Goal: Complete application form

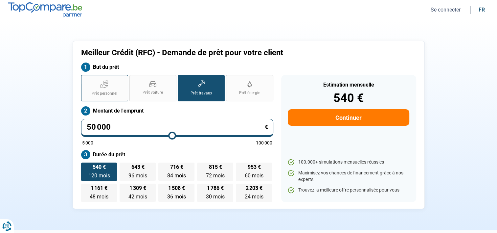
click at [102, 86] on icon at bounding box center [104, 85] width 7 height 3
click at [85, 79] on input "Prêt personnel" at bounding box center [83, 77] width 4 height 4
radio input "true"
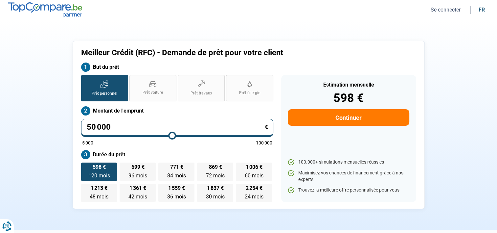
click at [124, 127] on input "50 000" at bounding box center [177, 128] width 192 height 18
type input "5 000"
type input "5000"
type input "500"
type input "5000"
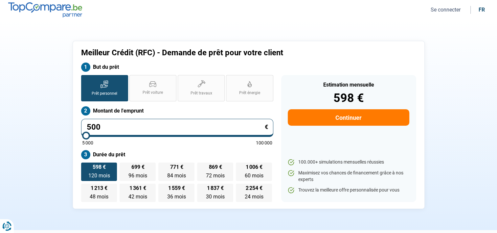
type input "50"
type input "5000"
type input "5"
type input "5000"
type input "0"
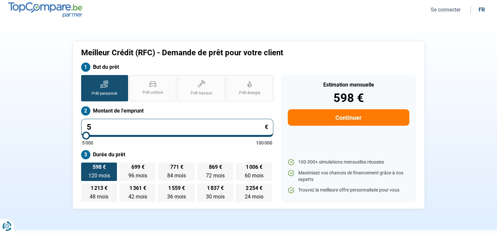
type input "5000"
type input "3"
type input "5000"
type input "30"
type input "5000"
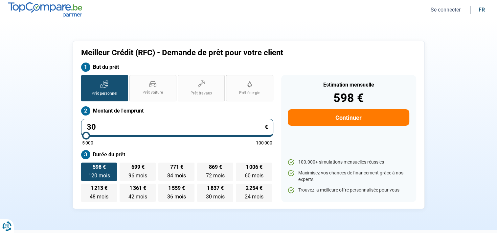
type input "300"
type input "5000"
type input "3 000"
type input "5000"
type input "30 000"
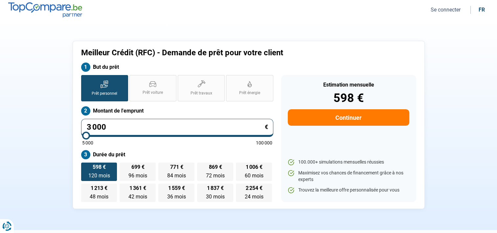
type input "30000"
type input "3 000"
type input "5000"
type input "300"
type input "5000"
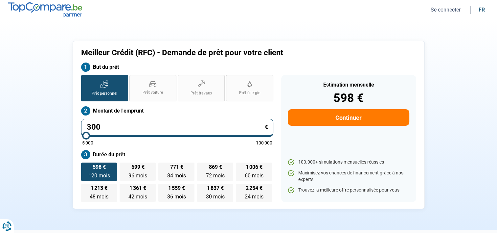
type input "30"
type input "5000"
type input "3"
type input "5000"
type input "0"
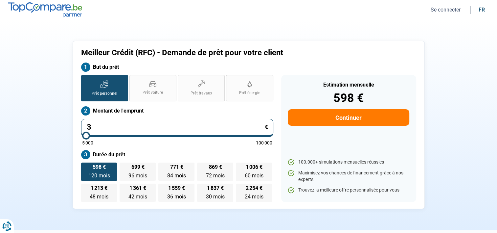
type input "5000"
type input "5 000"
type input "5000"
radio input "true"
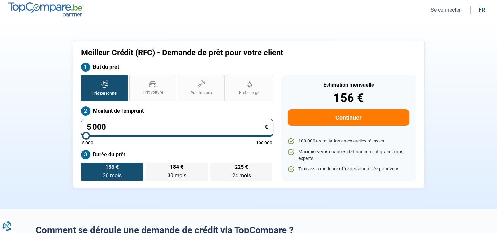
type input "50 000"
type input "50000"
click at [228, 127] on input "50 000" at bounding box center [177, 128] width 192 height 18
click at [121, 127] on input "50 000" at bounding box center [177, 128] width 192 height 18
radio input "false"
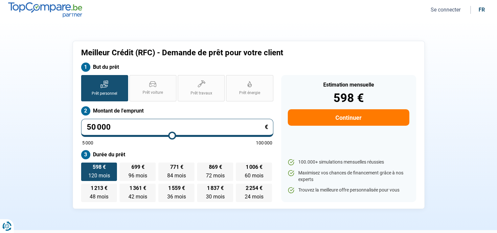
type input "48 750"
type input "48750"
type input "49 000"
type input "49000"
type input "49 250"
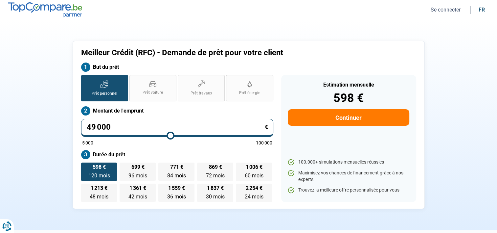
type input "49250"
type input "49 500"
type input "49500"
type input "50 000"
type input "50000"
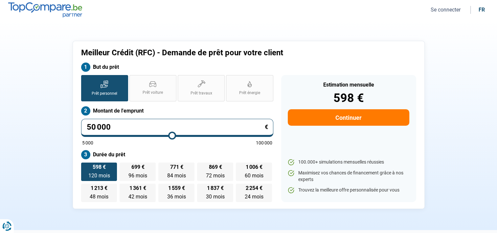
type input "50 750"
type input "50750"
type input "53 500"
type input "53500"
type input "56 750"
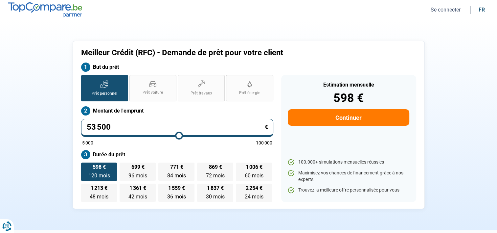
type input "56750"
type input "57 750"
type input "57750"
type input "58 000"
type input "58000"
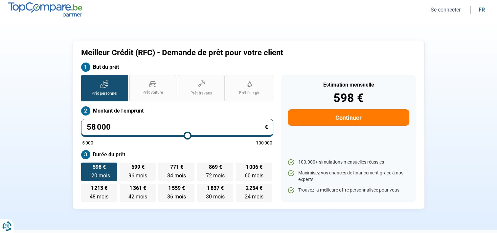
type input "58 250"
type input "58250"
type input "58 000"
type input "58000"
type input "57 750"
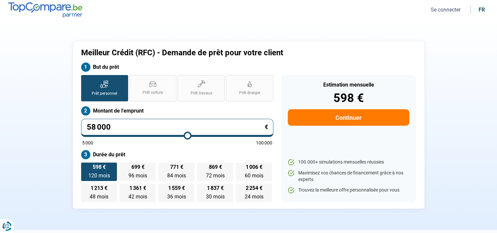
type input "57750"
type input "57 500"
type input "57500"
type input "57 250"
type input "57250"
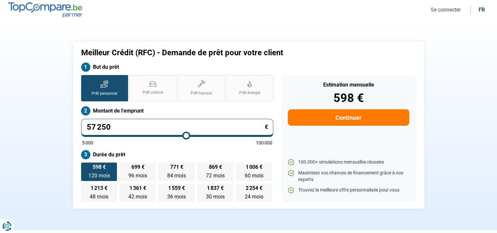
type input "56 750"
type input "56750"
type input "56 250"
type input "56250"
type input "56 000"
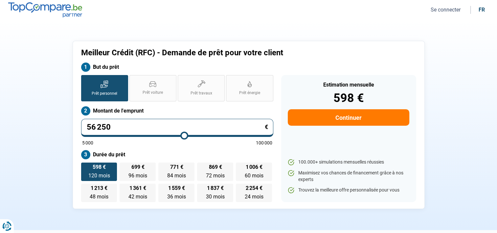
type input "56000"
type input "55 750"
type input "55750"
type input "55 500"
type input "55500"
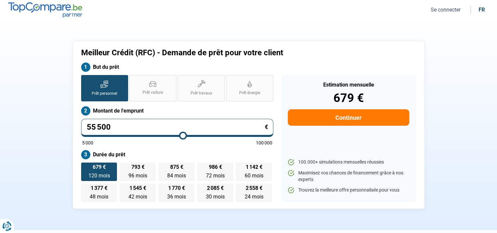
type input "55 250"
type input "55250"
type input "55 000"
type input "55000"
type input "54 750"
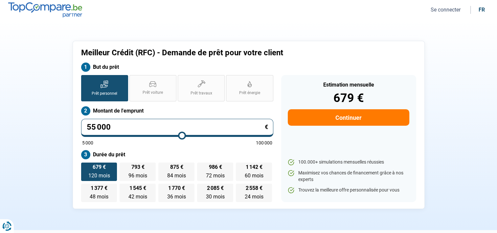
type input "54750"
type input "54 500"
type input "54500"
type input "54 250"
type input "54250"
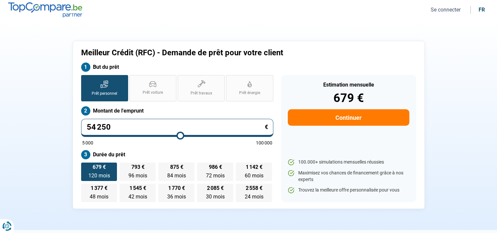
type input "54 000"
type input "54000"
type input "53 750"
type input "53750"
type input "53 500"
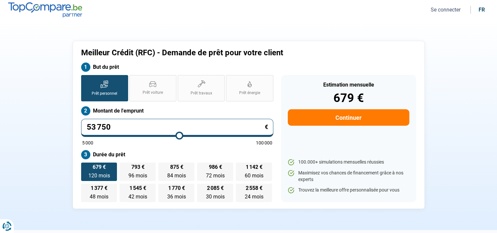
type input "53500"
type input "53 000"
type input "53000"
type input "52 750"
type input "52750"
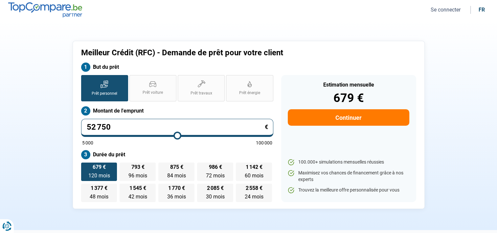
type input "52 500"
type input "52500"
type input "52 250"
type input "52250"
type input "52 000"
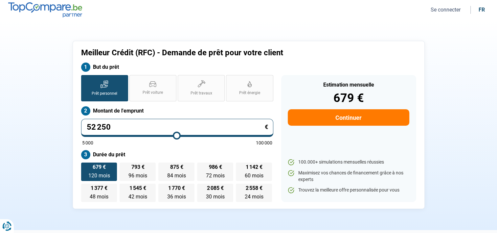
type input "52000"
type input "51 750"
type input "51750"
type input "51 500"
type input "51500"
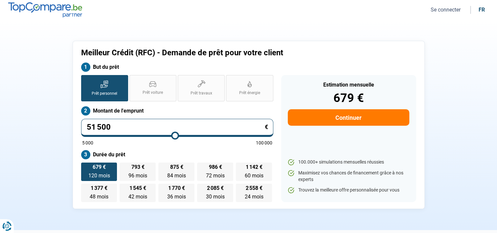
type input "51 250"
type input "51250"
type input "51 000"
type input "51000"
type input "50 750"
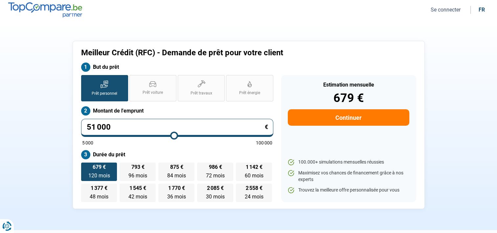
type input "50750"
type input "50 500"
type input "50500"
type input "50 250"
type input "50250"
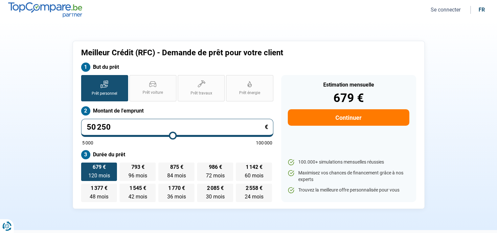
type input "49 750"
type input "49750"
type input "50 000"
type input "50000"
type input "50 250"
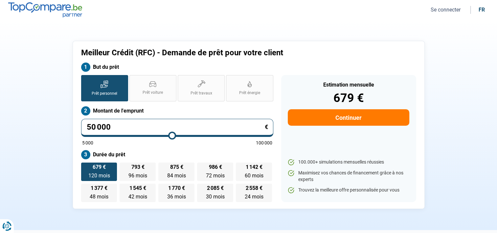
type input "50250"
type input "50 500"
type input "50500"
type input "50 750"
type input "50750"
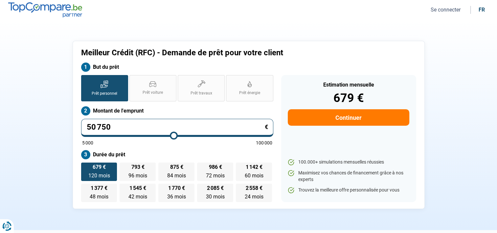
type input "51 000"
type input "51000"
type input "51 250"
type input "51250"
type input "51 000"
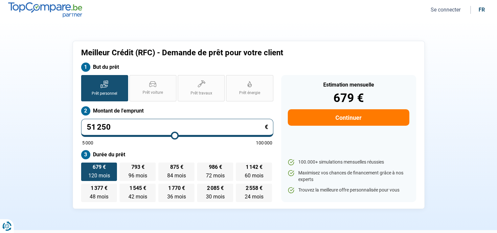
type input "51000"
type input "50 750"
type input "50750"
type input "50 500"
type input "50500"
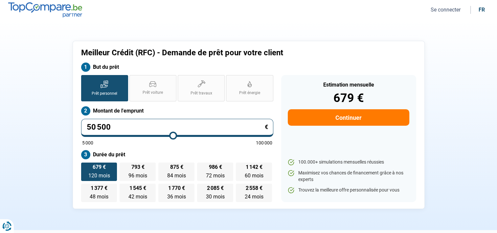
type input "50 750"
type input "50750"
type input "51 000"
type input "51000"
type input "51 250"
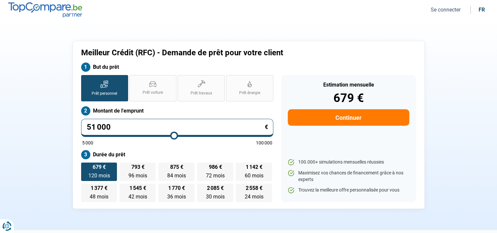
type input "51250"
type input "51 000"
drag, startPoint x: 170, startPoint y: 134, endPoint x: 174, endPoint y: 135, distance: 4.7
type input "51000"
click at [174, 135] on input "range" at bounding box center [177, 135] width 190 height 1
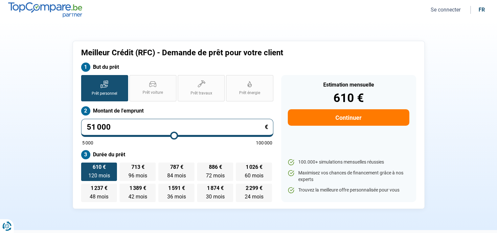
click at [96, 126] on input "51 000" at bounding box center [177, 128] width 192 height 18
type input "5 000"
type input "5000"
type input "50 000"
type input "50000"
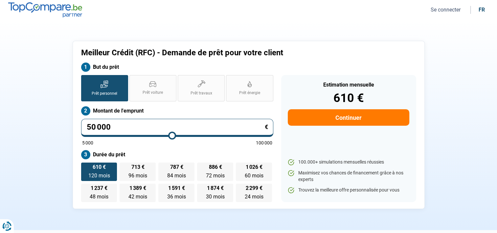
click at [166, 125] on input "50 000" at bounding box center [177, 128] width 192 height 18
click at [105, 170] on span "610 €" at bounding box center [98, 166] width 13 height 5
type input "49 500"
type input "49500"
type input "49 750"
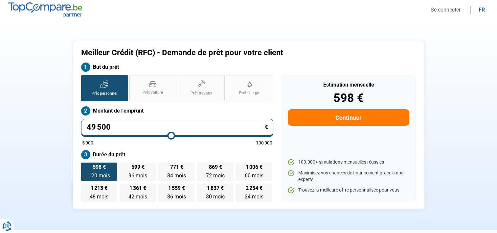
type input "49750"
type input "49 500"
type input "49500"
type input "49 250"
type input "49250"
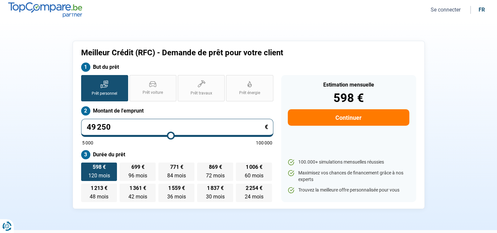
type input "49 000"
type input "49000"
type input "48 750"
type input "48750"
type input "48 500"
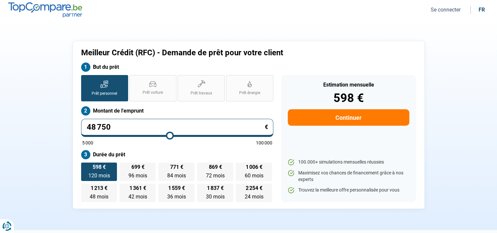
type input "48500"
type input "48 250"
type input "48250"
type input "48 000"
type input "48000"
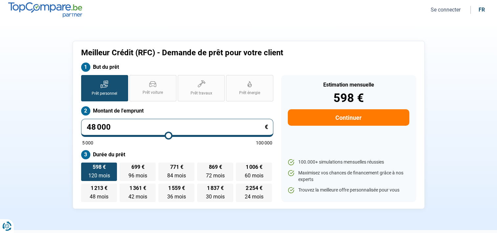
type input "47 750"
type input "47750"
type input "48 000"
type input "48000"
type input "48 250"
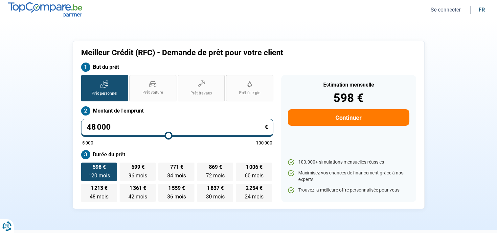
type input "48250"
type input "48 500"
type input "48500"
type input "48 750"
type input "48750"
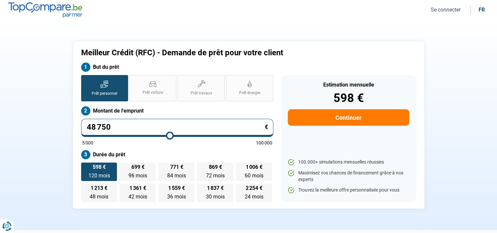
type input "49 000"
drag, startPoint x: 105, startPoint y: 170, endPoint x: 170, endPoint y: 135, distance: 73.8
type input "49000"
click at [170, 135] on input "range" at bounding box center [177, 135] width 190 height 1
click at [170, 122] on input "49 000" at bounding box center [177, 128] width 192 height 18
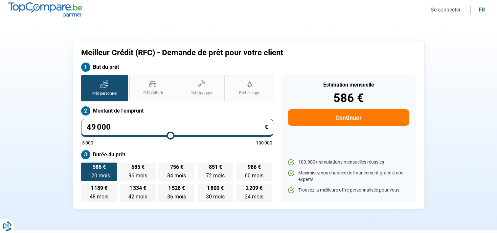
type input "50 000"
type input "50000"
type input "50 250"
type input "50250"
type input "50 500"
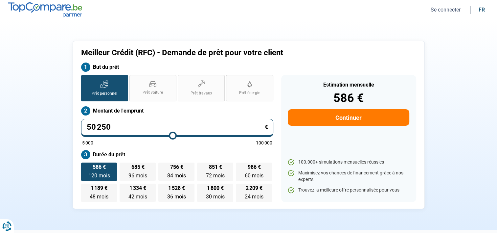
type input "50500"
type input "50 750"
type input "50750"
type input "51 000"
type input "51000"
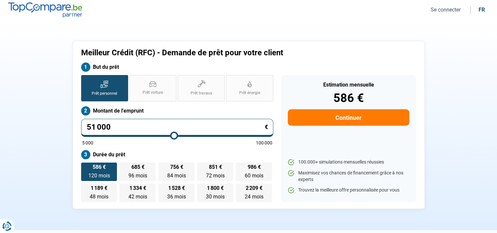
type input "50 750"
type input "50750"
type input "50 500"
type input "50500"
click at [173, 136] on input "range" at bounding box center [177, 135] width 190 height 1
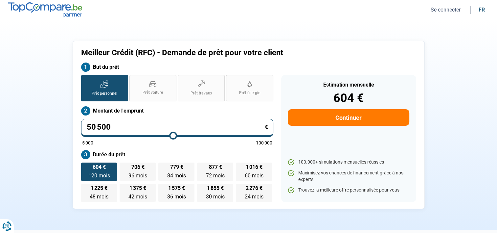
click at [162, 128] on input "50 500" at bounding box center [177, 128] width 192 height 18
click at [101, 172] on label "604 € 120 mois 120 mois" at bounding box center [99, 171] width 36 height 18
click at [85, 167] on input "604 € 120 mois 120 mois" at bounding box center [83, 164] width 4 height 4
type input "49 000"
type input "49000"
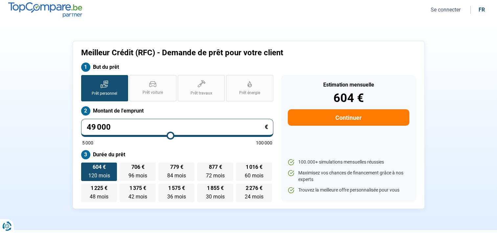
type input "48 750"
type input "48750"
type input "49 000"
type input "49000"
type input "49 250"
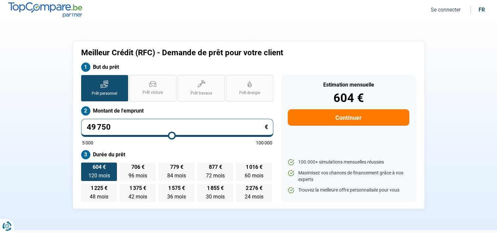
click at [172, 135] on input "range" at bounding box center [177, 135] width 190 height 1
click at [108, 172] on label "595 € 120 mois 120 mois" at bounding box center [99, 171] width 36 height 18
click at [85, 167] on input "595 € 120 mois 120 mois" at bounding box center [83, 164] width 4 height 4
click at [348, 119] on button "Continuer" at bounding box center [348, 117] width 121 height 16
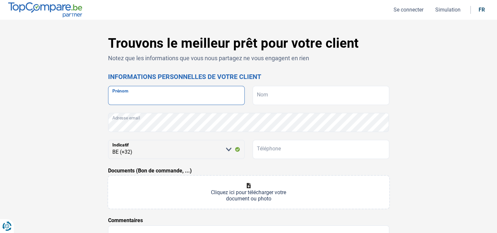
click at [136, 96] on input "Prénom" at bounding box center [176, 95] width 137 height 19
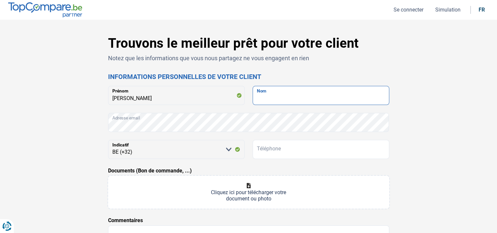
click at [267, 93] on input "Nom" at bounding box center [321, 95] width 137 height 19
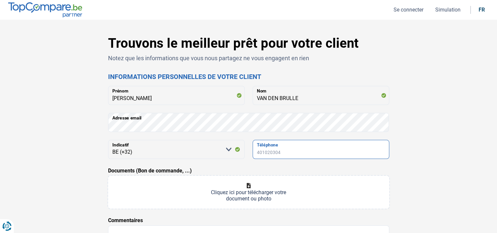
click at [287, 149] on input "Téléphone" at bounding box center [321, 149] width 137 height 19
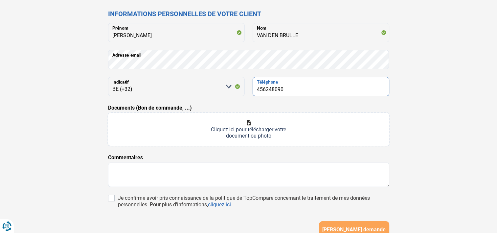
scroll to position [66, 0]
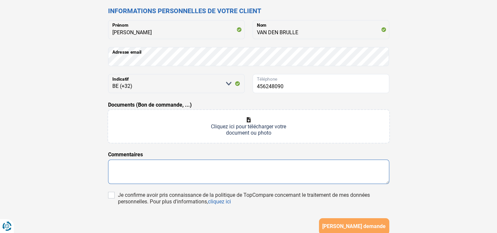
click at [134, 168] on textarea at bounding box center [248, 171] width 281 height 24
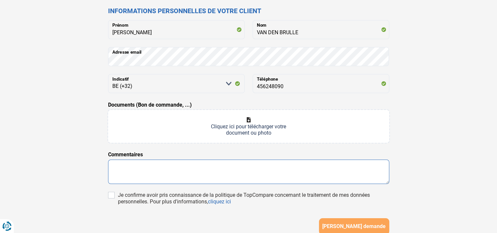
click at [121, 164] on textarea at bounding box center [248, 171] width 281 height 24
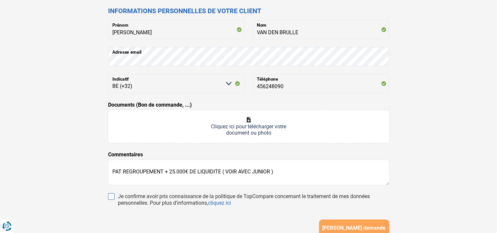
click at [112, 195] on input "Je confirme avoir pris connaissance de la politique de TopCompare concernant le…" at bounding box center [111, 196] width 7 height 7
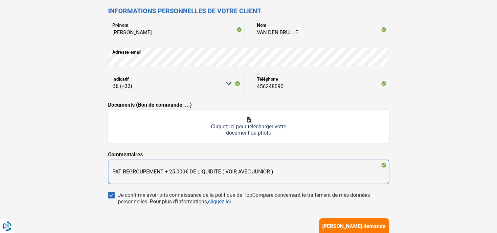
click at [284, 168] on textarea "PAT REGROUPEMENT + 25.000€ DE LIQUIDITE ( VOIR AVEC JUNIOR )" at bounding box center [248, 171] width 281 height 24
click at [222, 169] on textarea "PAT REGROUPEMENT + 25.000€ DE LIQUIDITE ( VOIR AVEC JUNIOR )" at bounding box center [248, 171] width 281 height 24
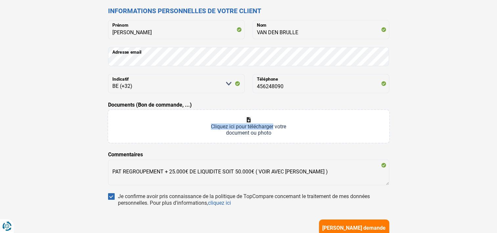
click at [453, 122] on div "Trouvons le meilleur prêt pour votre client Notez que les informations que vous…" at bounding box center [249, 121] width 434 height 302
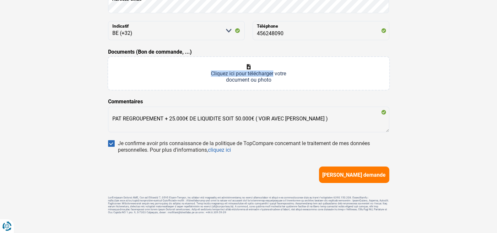
scroll to position [129, 0]
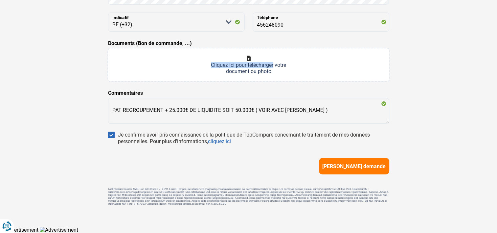
click at [351, 163] on span "[PERSON_NAME] demande" at bounding box center [353, 166] width 63 height 6
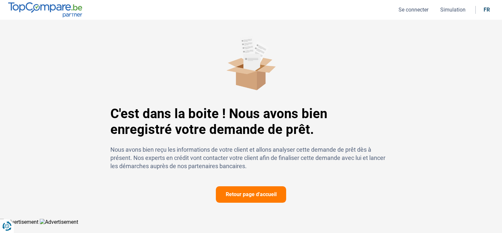
click at [257, 194] on button "Retour page d'accueil" at bounding box center [251, 194] width 70 height 16
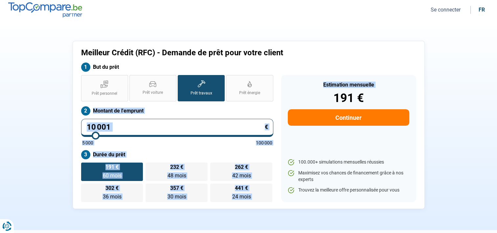
drag, startPoint x: 245, startPoint y: 103, endPoint x: 300, endPoint y: 88, distance: 57.3
click at [300, 88] on div "Prêt personnel Prêt voiture Prêt travaux Prêt énergie Prêt travaux Montant de l…" at bounding box center [248, 138] width 343 height 127
